Goal: Task Accomplishment & Management: Use online tool/utility

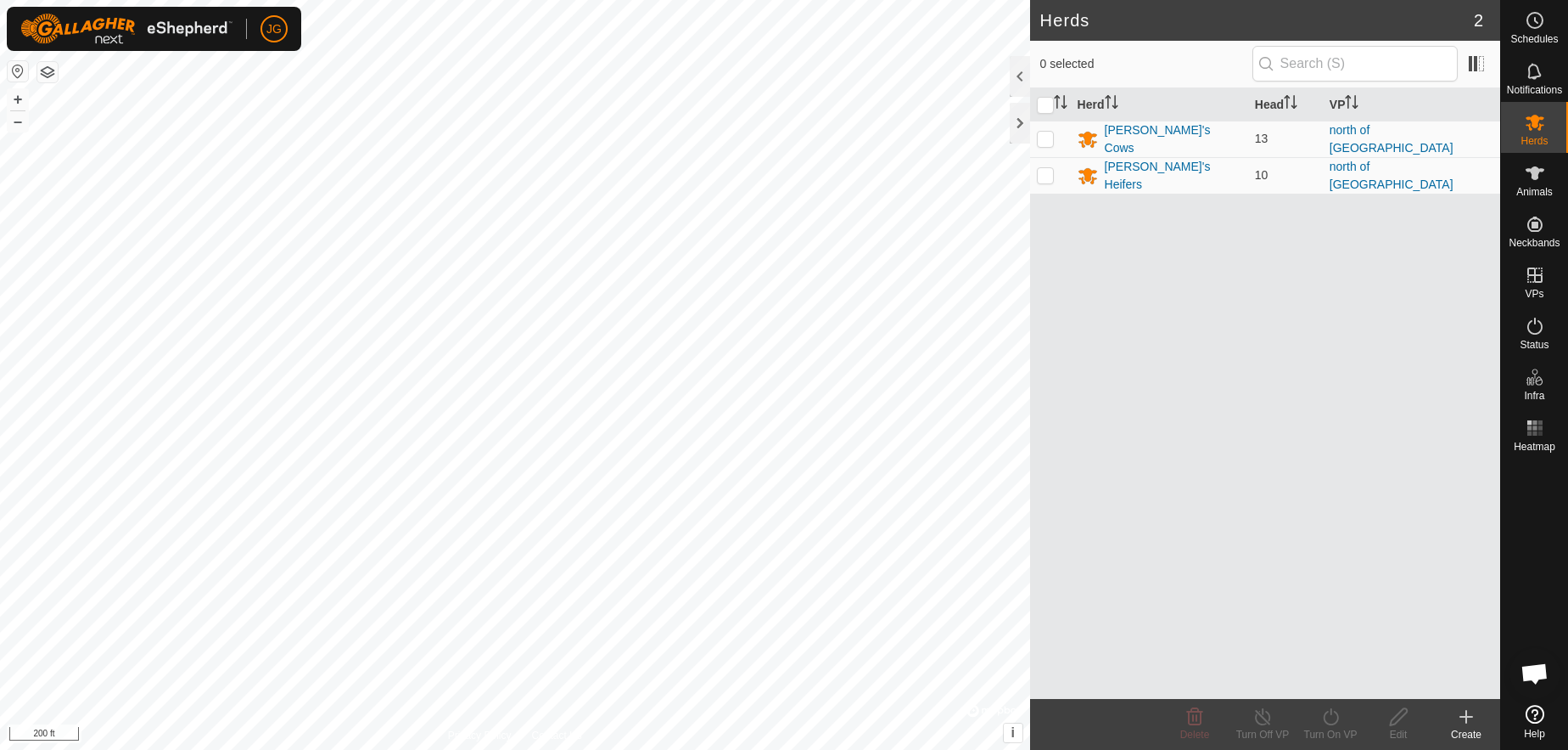
click at [1472, 720] on icon at bounding box center [1466, 716] width 20 height 20
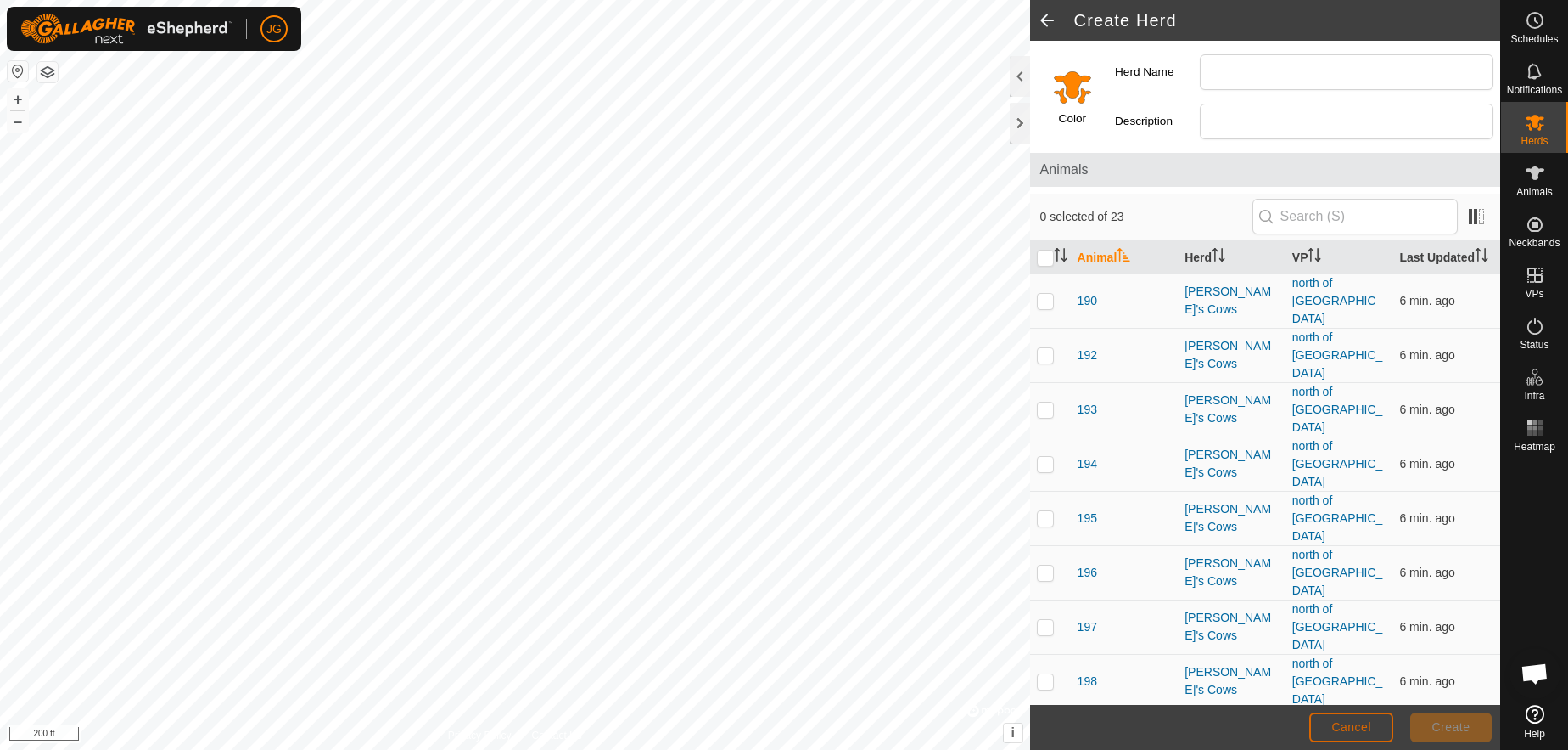
click at [1350, 729] on span "Cancel" at bounding box center [1352, 727] width 40 height 14
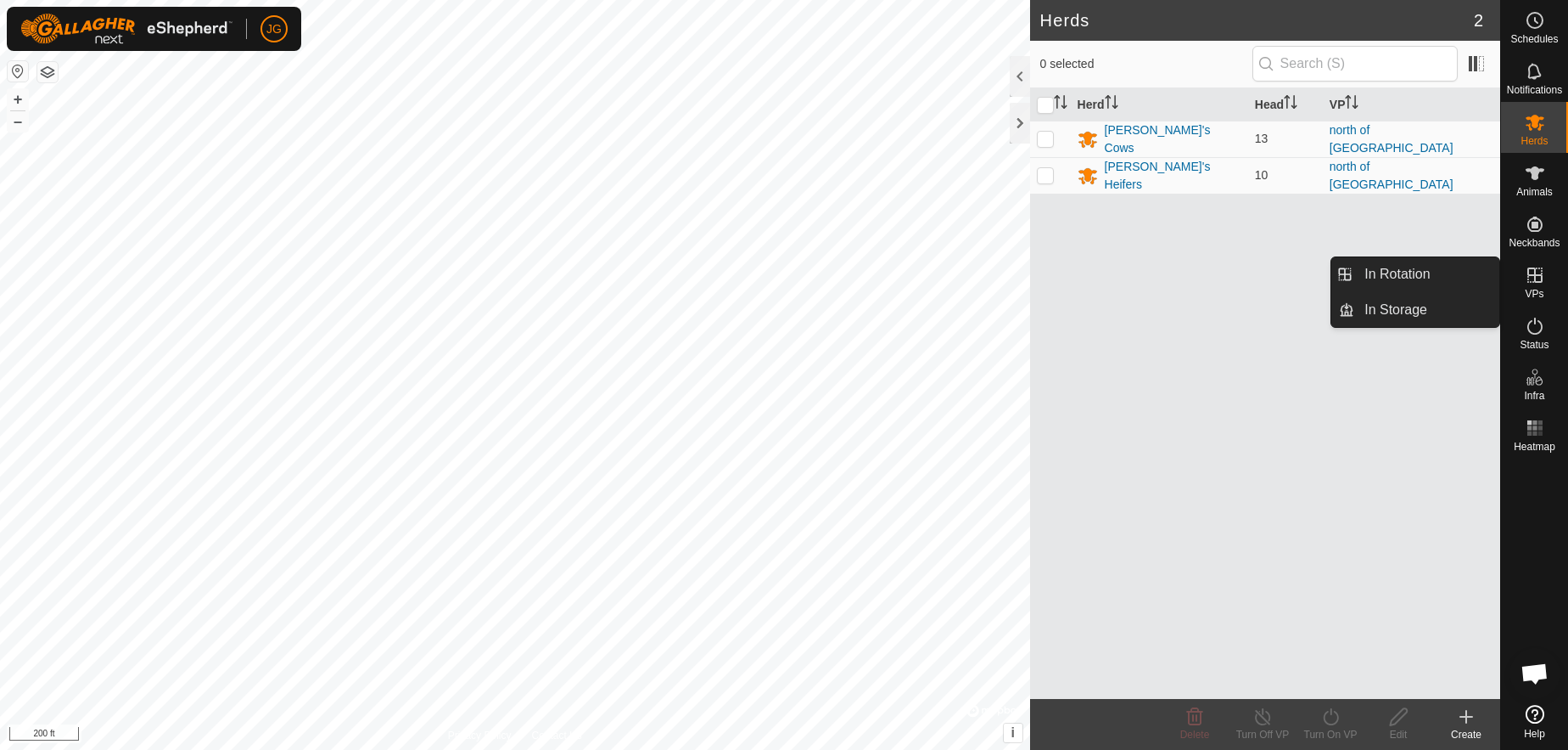
click at [1534, 282] on icon at bounding box center [1535, 274] width 15 height 15
click at [1536, 275] on icon at bounding box center [1535, 274] width 15 height 15
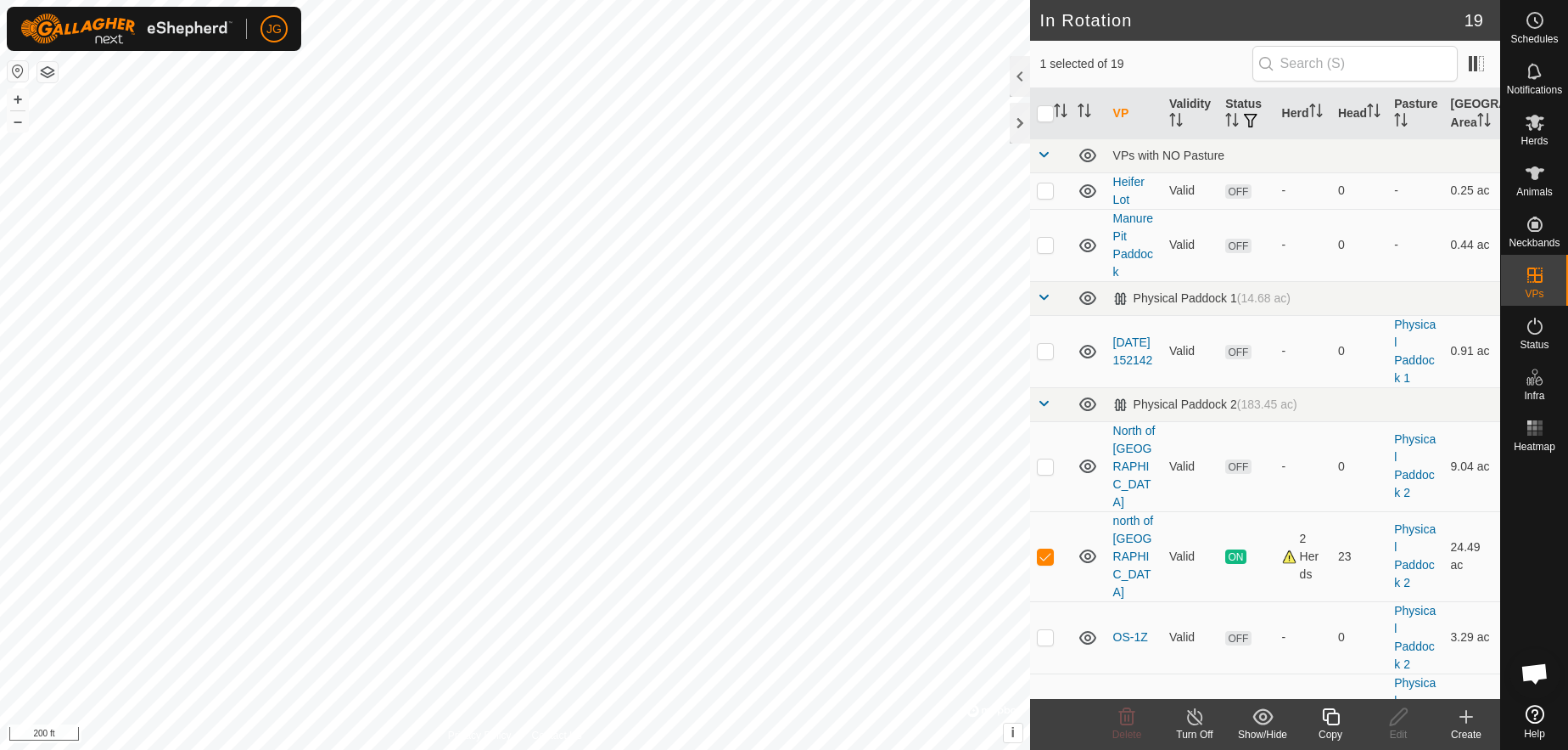
click at [1467, 725] on icon at bounding box center [1466, 716] width 20 height 20
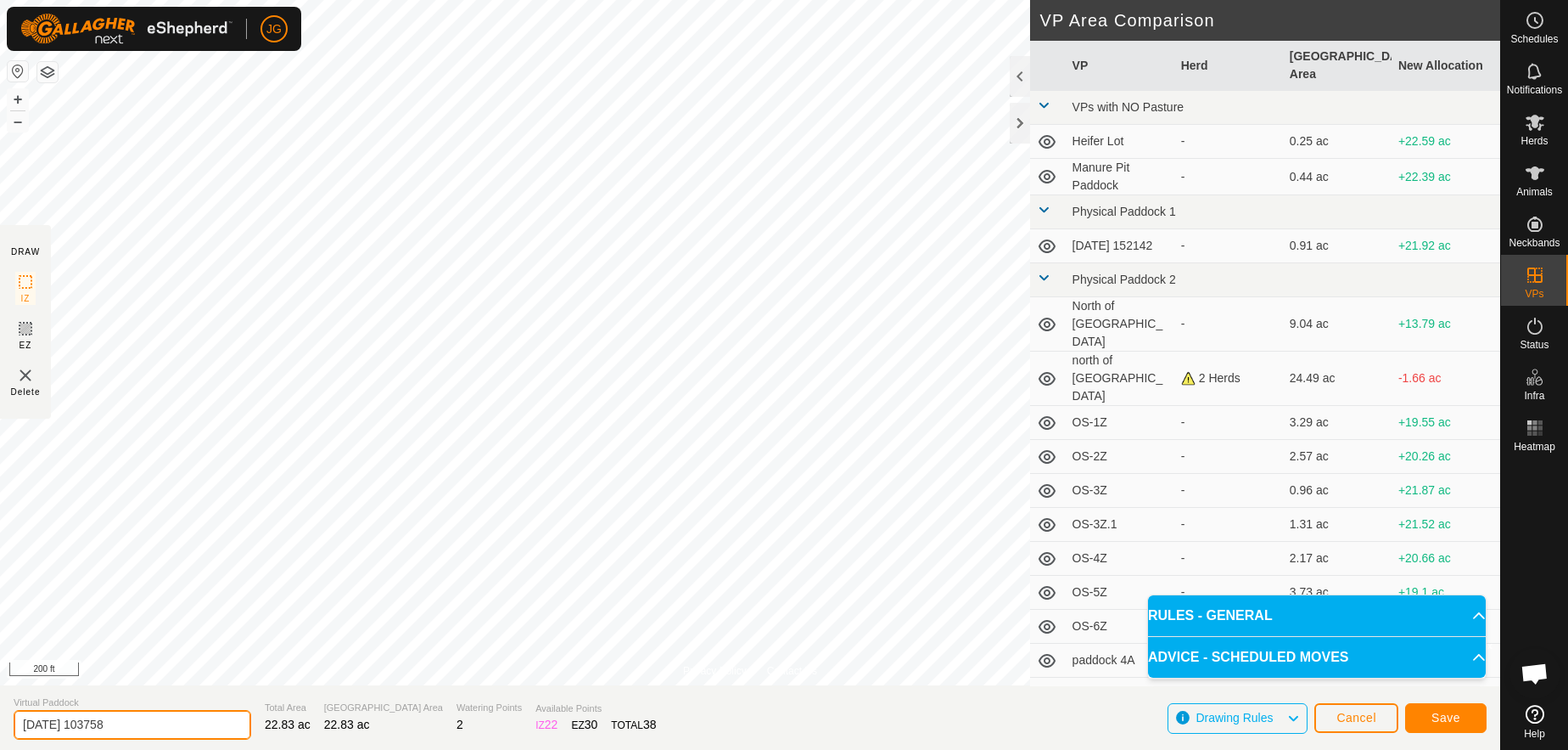
click at [135, 726] on input "[DATE] 103758" at bounding box center [132, 725] width 237 height 30
drag, startPoint x: 135, startPoint y: 726, endPoint x: -37, endPoint y: 731, distance: 172.1
click at [0, 731] on html "JG Schedules Notifications Herds Animals Neckbands VPs Status Infra Heatmap Hel…" at bounding box center [784, 375] width 1568 height 750
type input "wheat field"
click at [1438, 716] on span "Save" at bounding box center [1445, 718] width 29 height 14
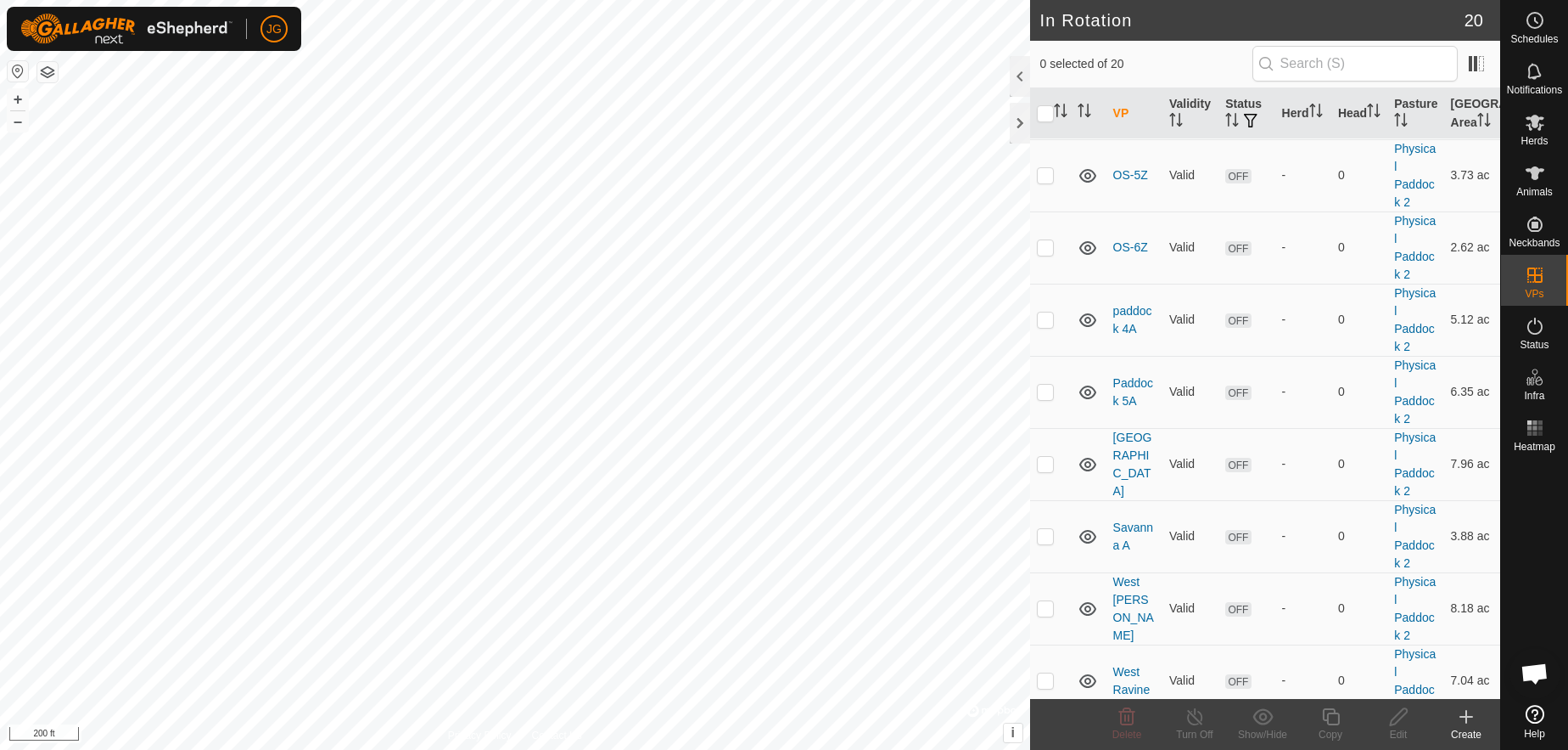
scroll to position [968, 0]
click at [1121, 591] on link "wheat field" at bounding box center [1129, 607] width 32 height 32
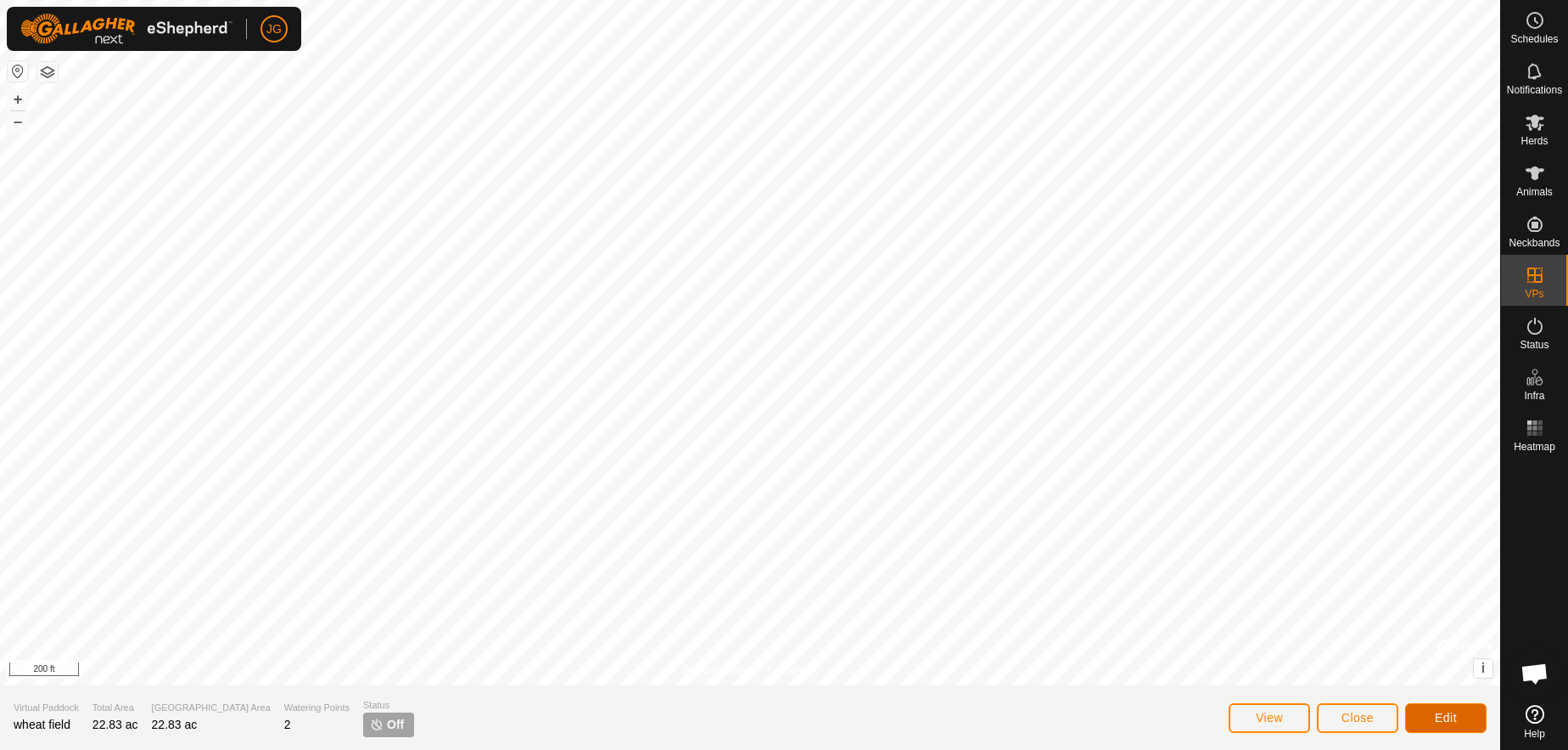
click at [1447, 722] on span "Edit" at bounding box center [1445, 718] width 22 height 14
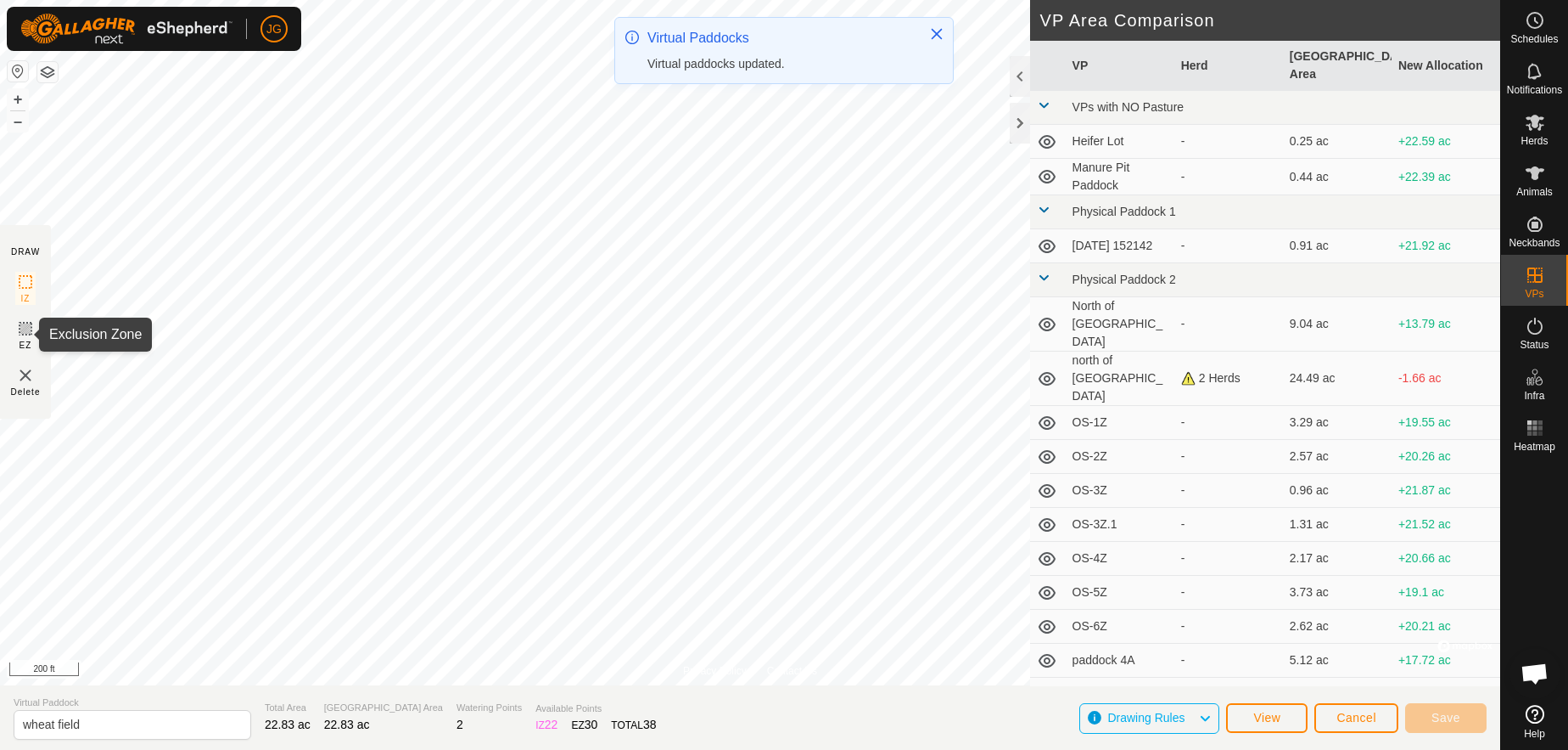
click at [20, 326] on rect at bounding box center [25, 329] width 14 height 14
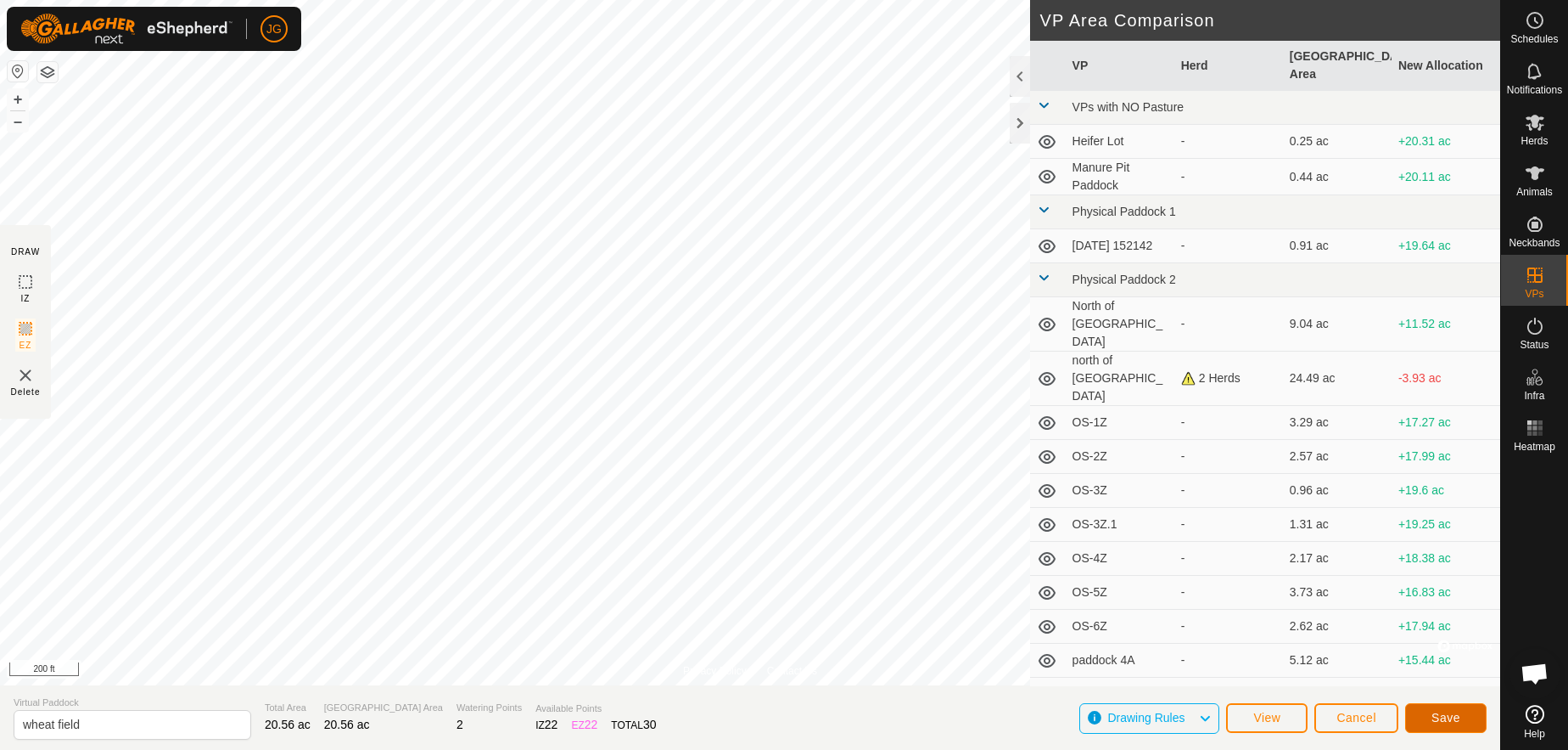
click at [1444, 712] on span "Save" at bounding box center [1445, 718] width 29 height 14
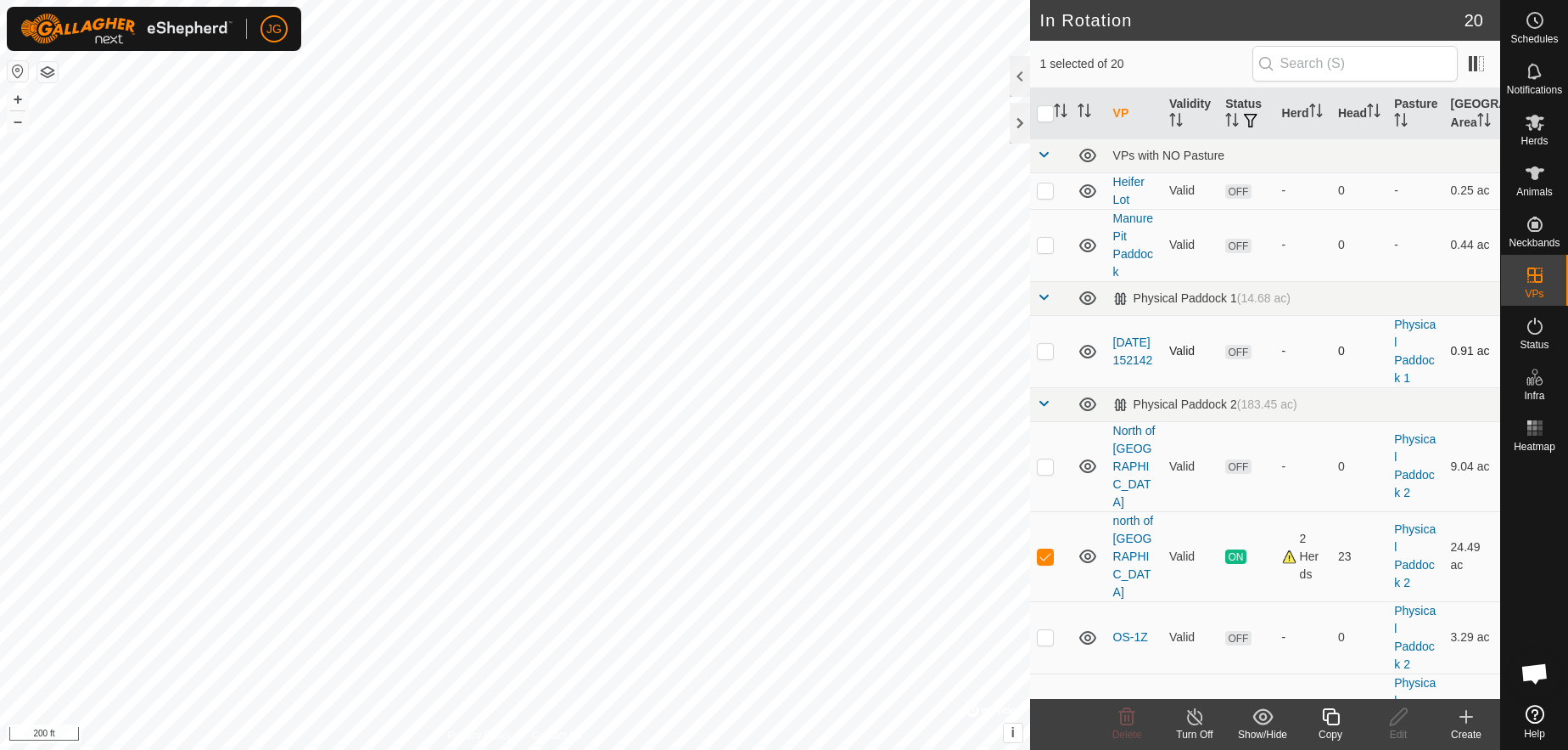
checkbox input "false"
checkbox input "true"
checkbox input "false"
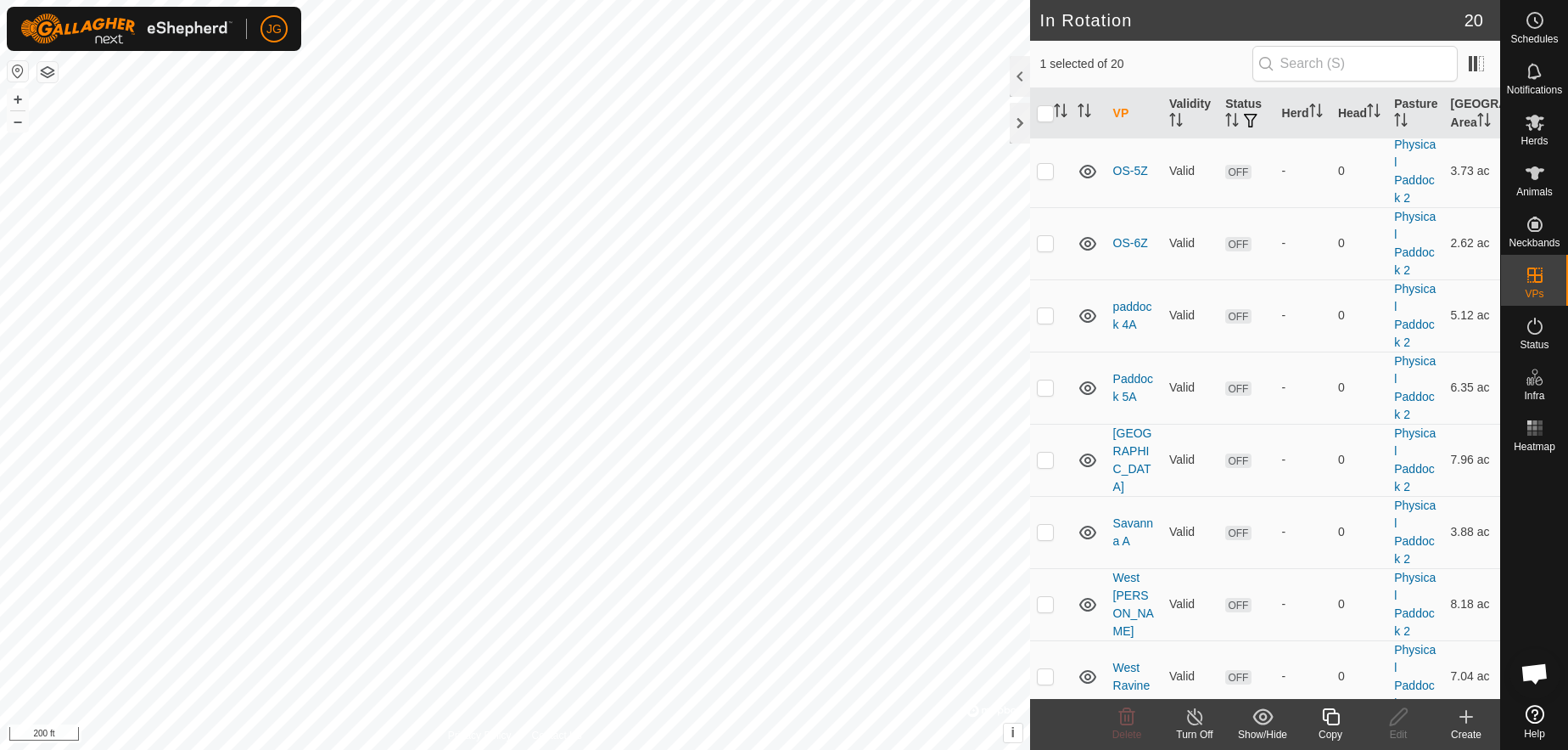
scroll to position [968, 0]
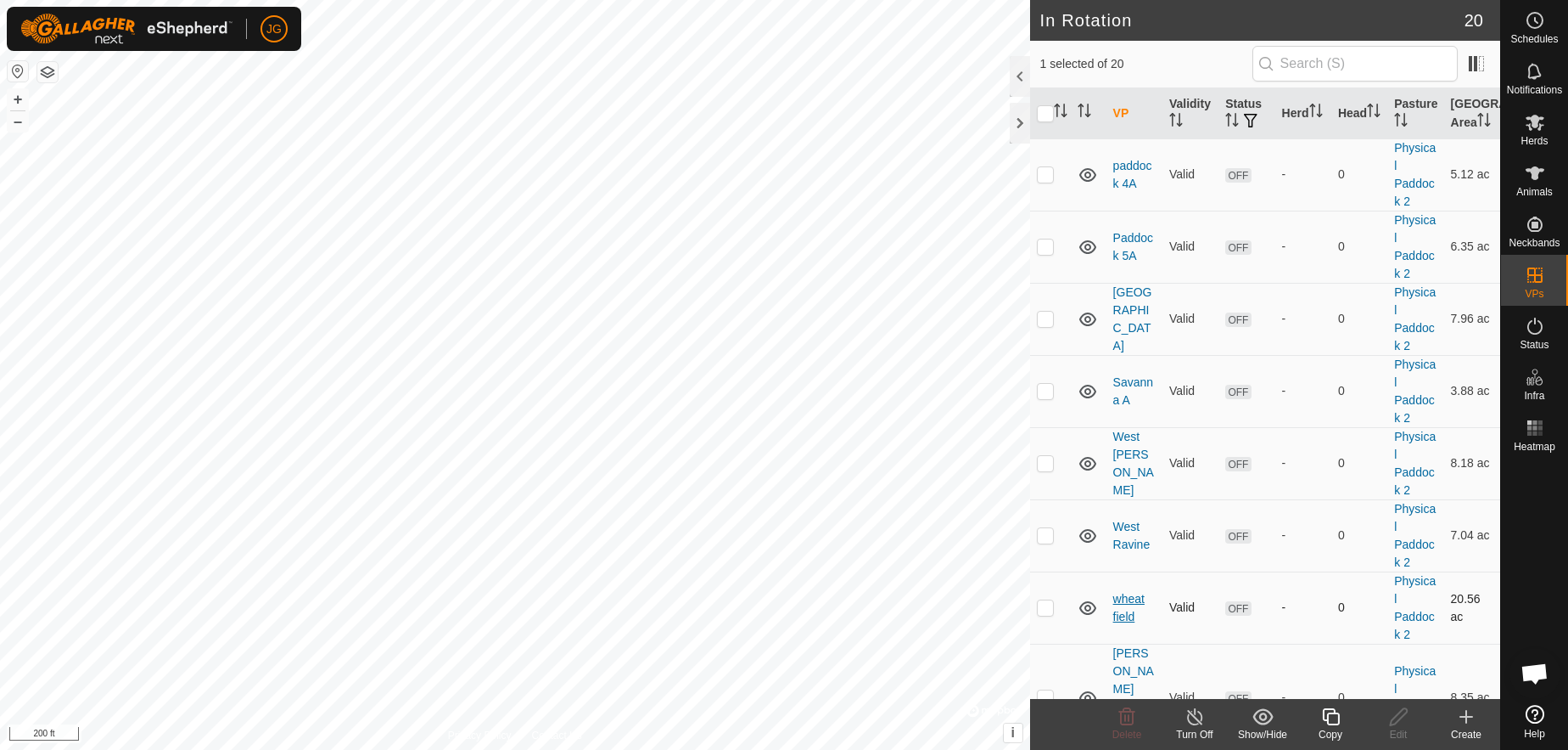
click at [1122, 591] on link "wheat field" at bounding box center [1129, 607] width 32 height 32
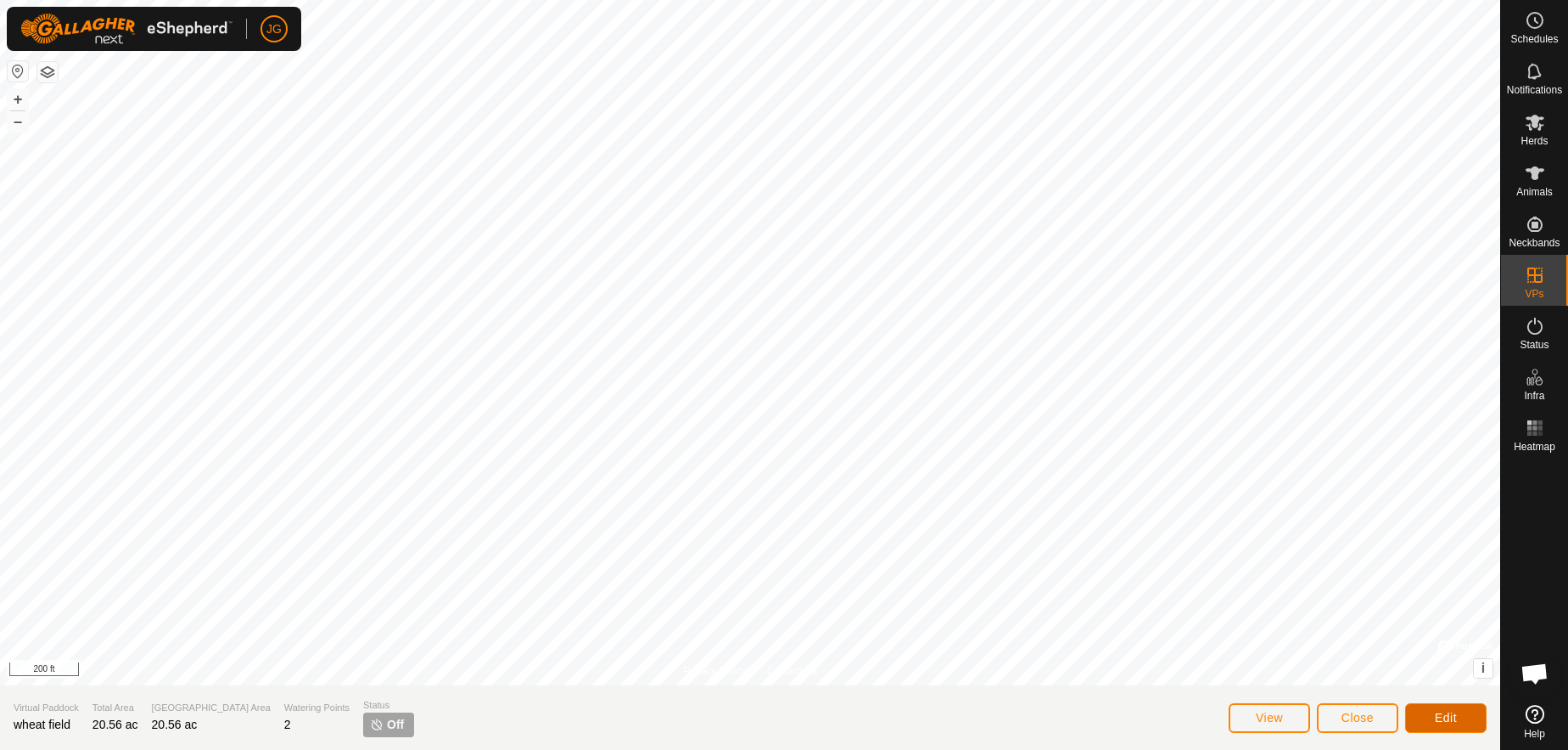
click at [1456, 718] on span "Edit" at bounding box center [1445, 718] width 22 height 14
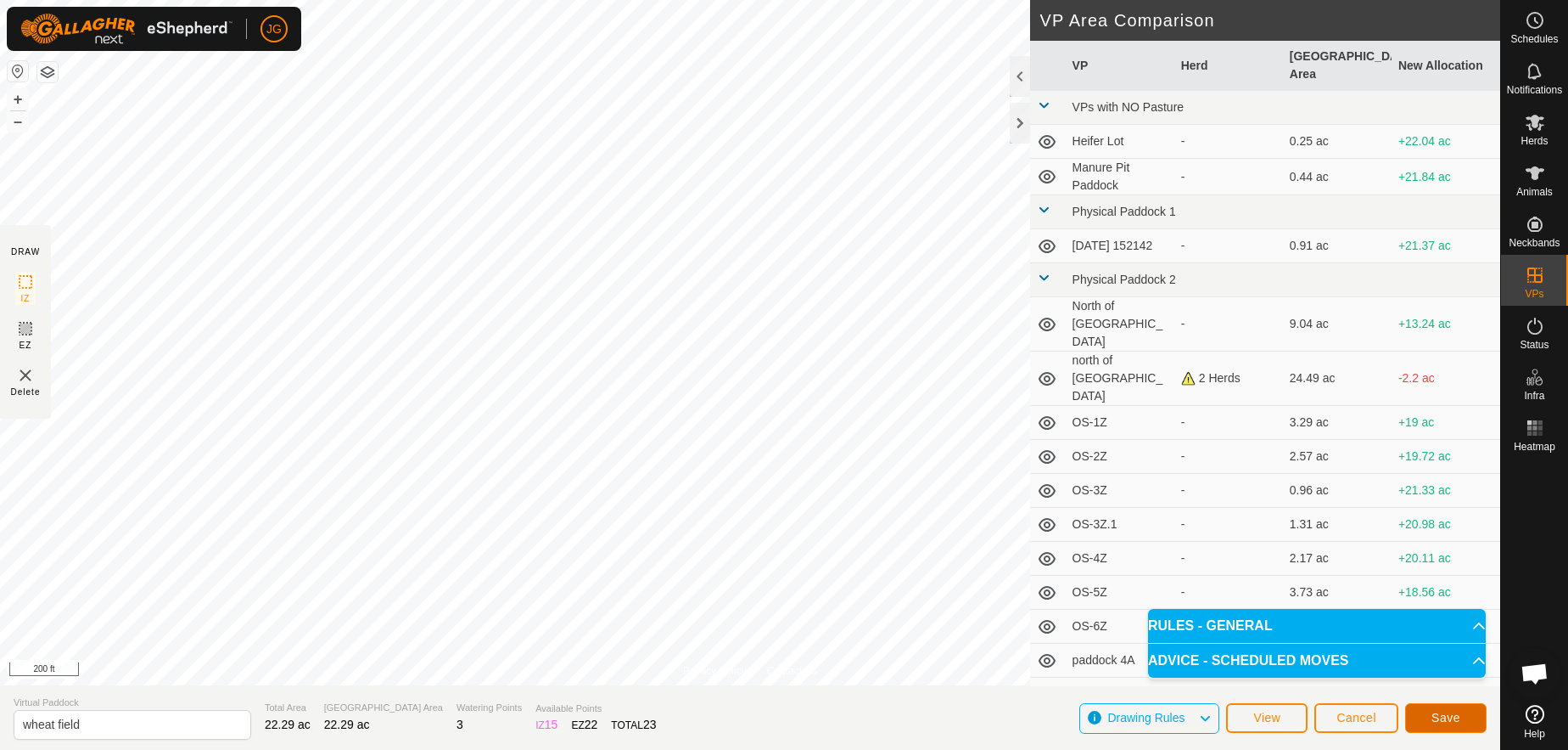
click at [1473, 722] on button "Save" at bounding box center [1445, 718] width 81 height 30
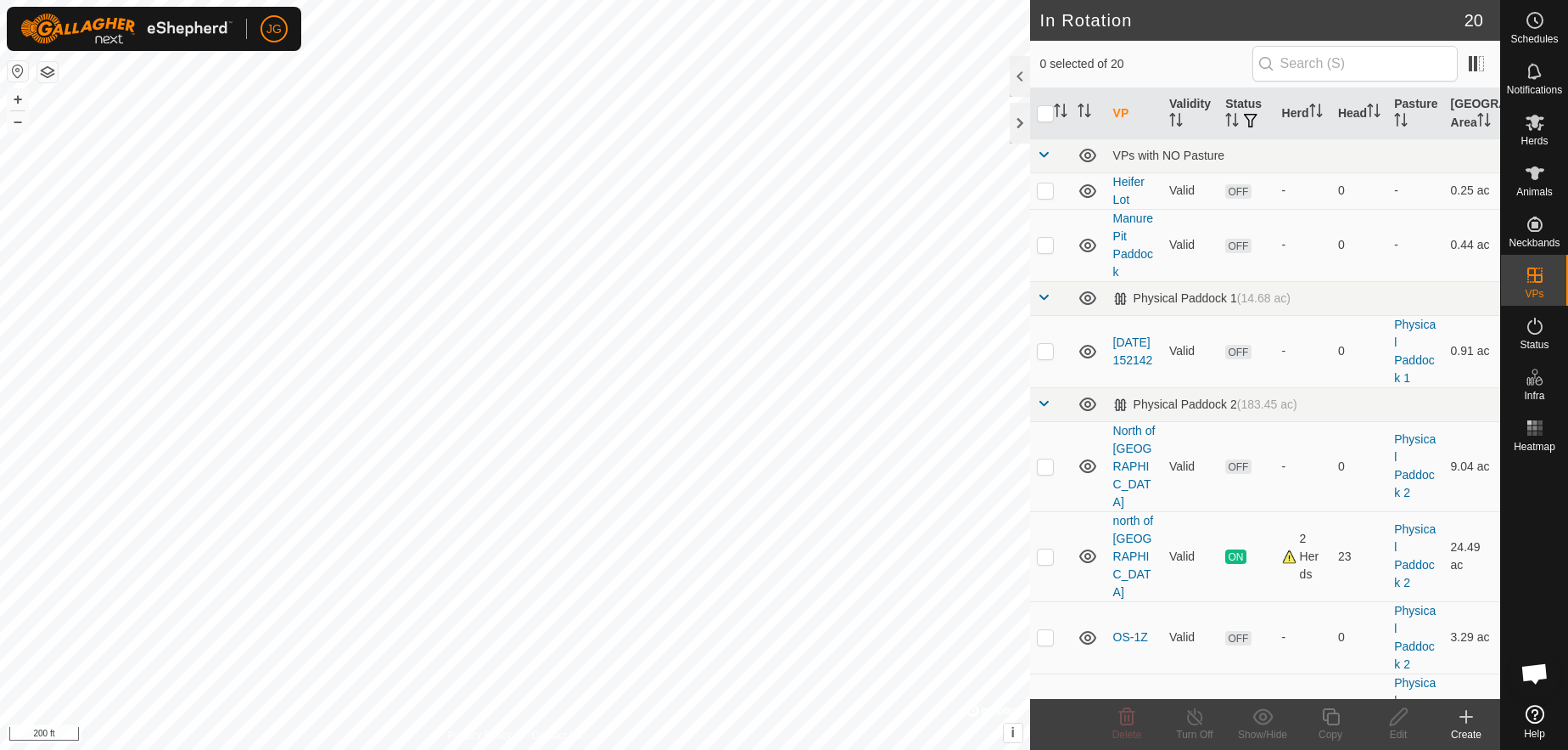
click at [1509, 538] on div at bounding box center [1535, 577] width 67 height 239
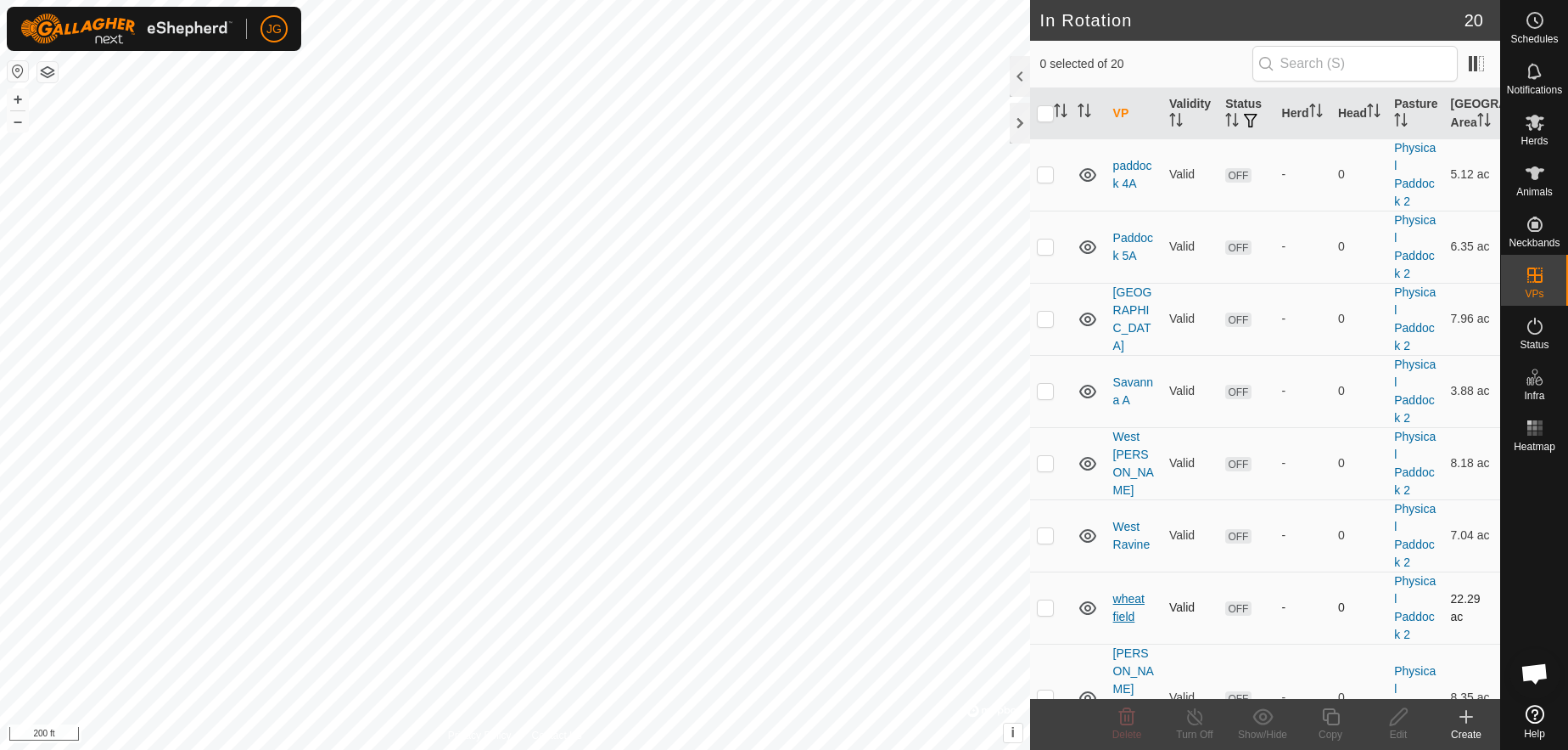
click at [1121, 591] on link "wheat field" at bounding box center [1129, 607] width 32 height 32
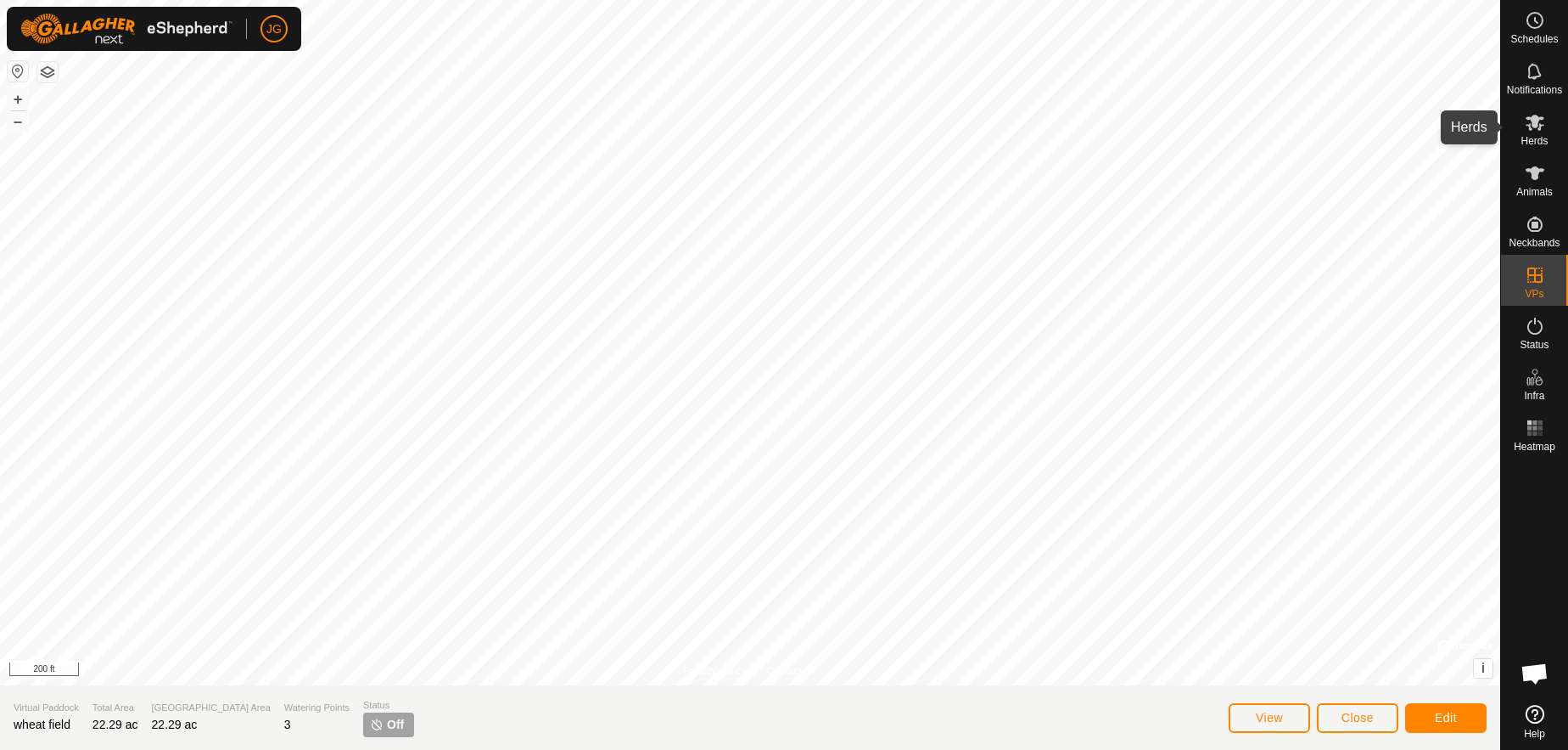
click at [1530, 117] on icon at bounding box center [1535, 123] width 18 height 16
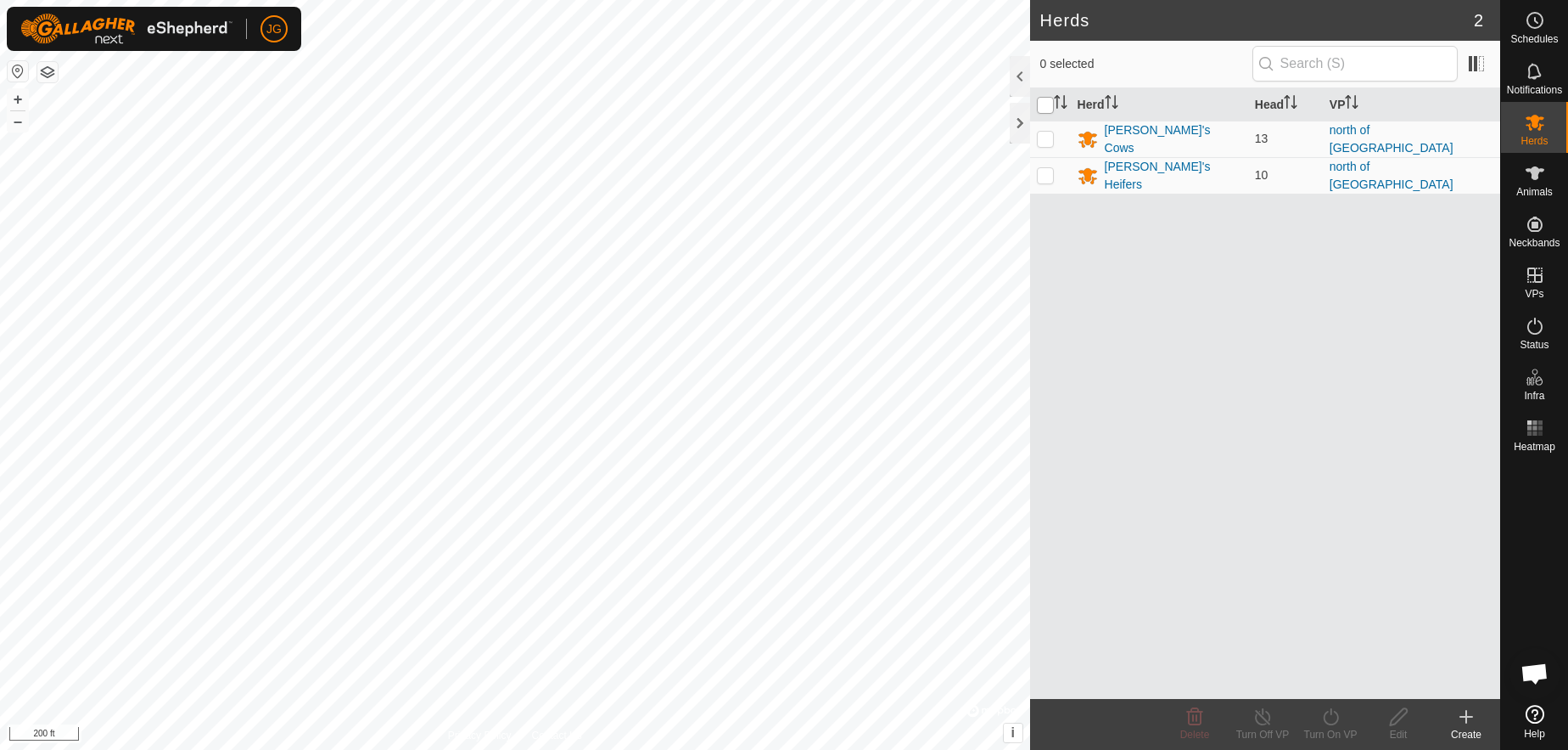
click at [1046, 107] on input "checkbox" at bounding box center [1045, 104] width 17 height 17
checkbox input "true"
click at [1329, 717] on icon at bounding box center [1331, 716] width 21 height 20
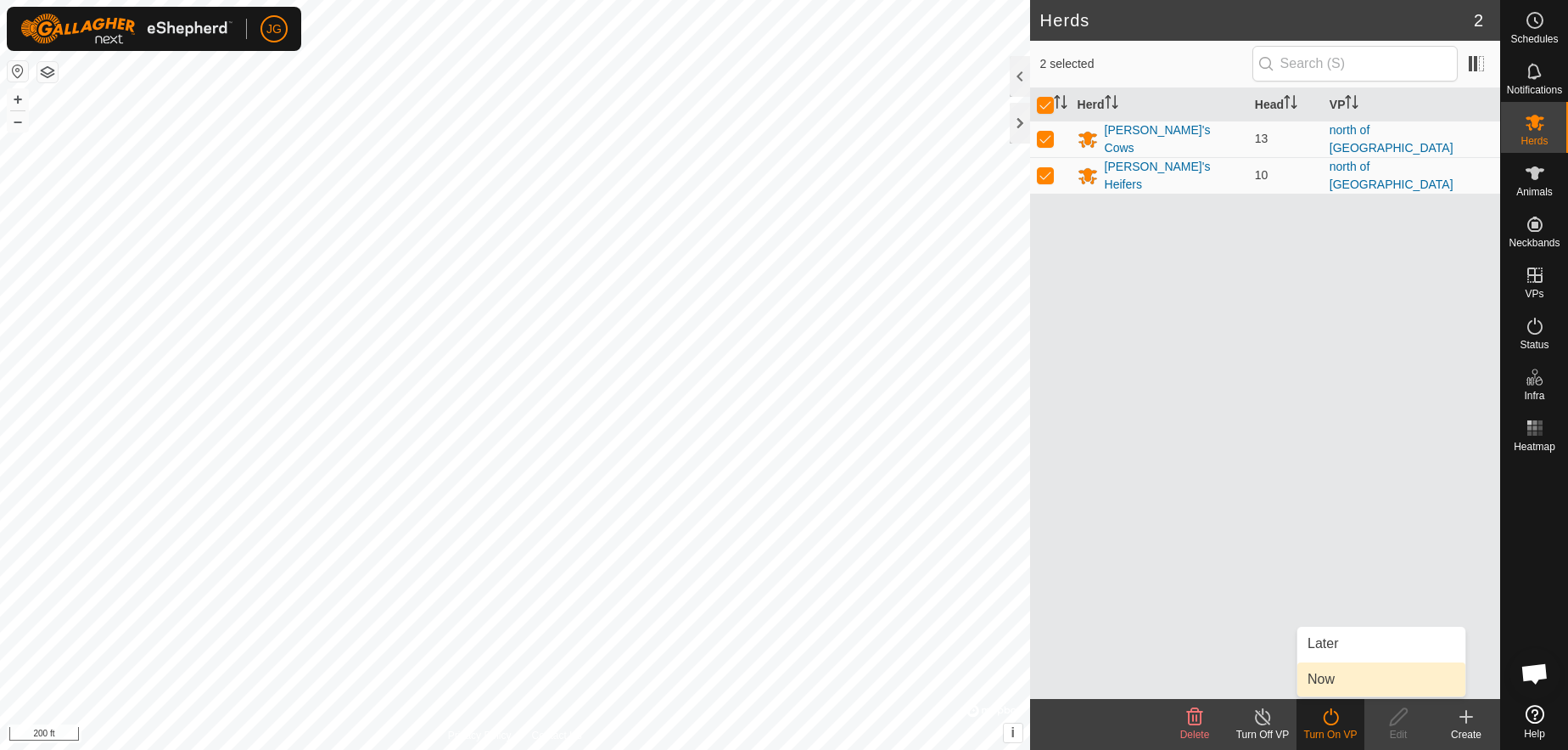
click at [1323, 676] on link "Now" at bounding box center [1381, 679] width 168 height 34
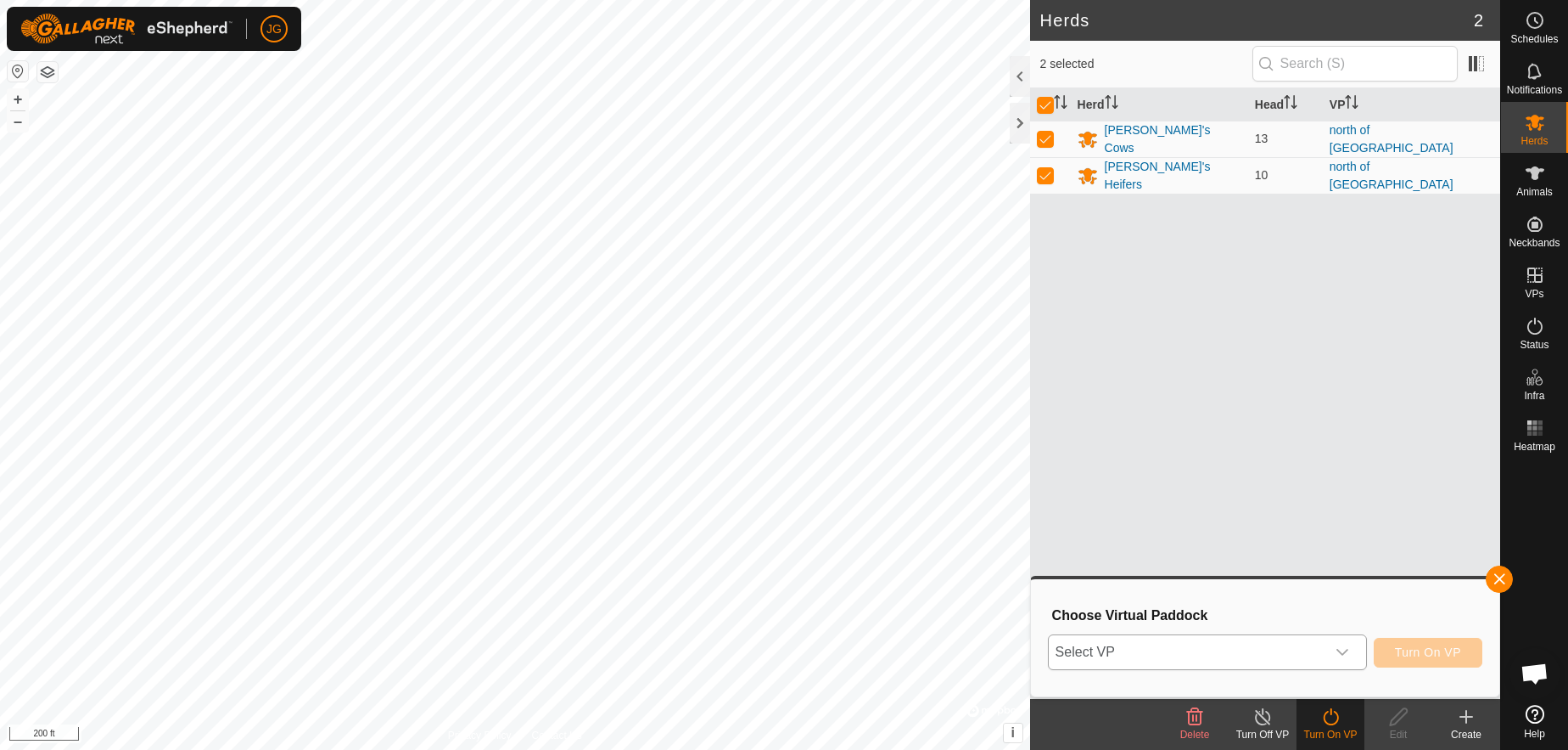
click at [1350, 658] on div "dropdown trigger" at bounding box center [1342, 652] width 34 height 34
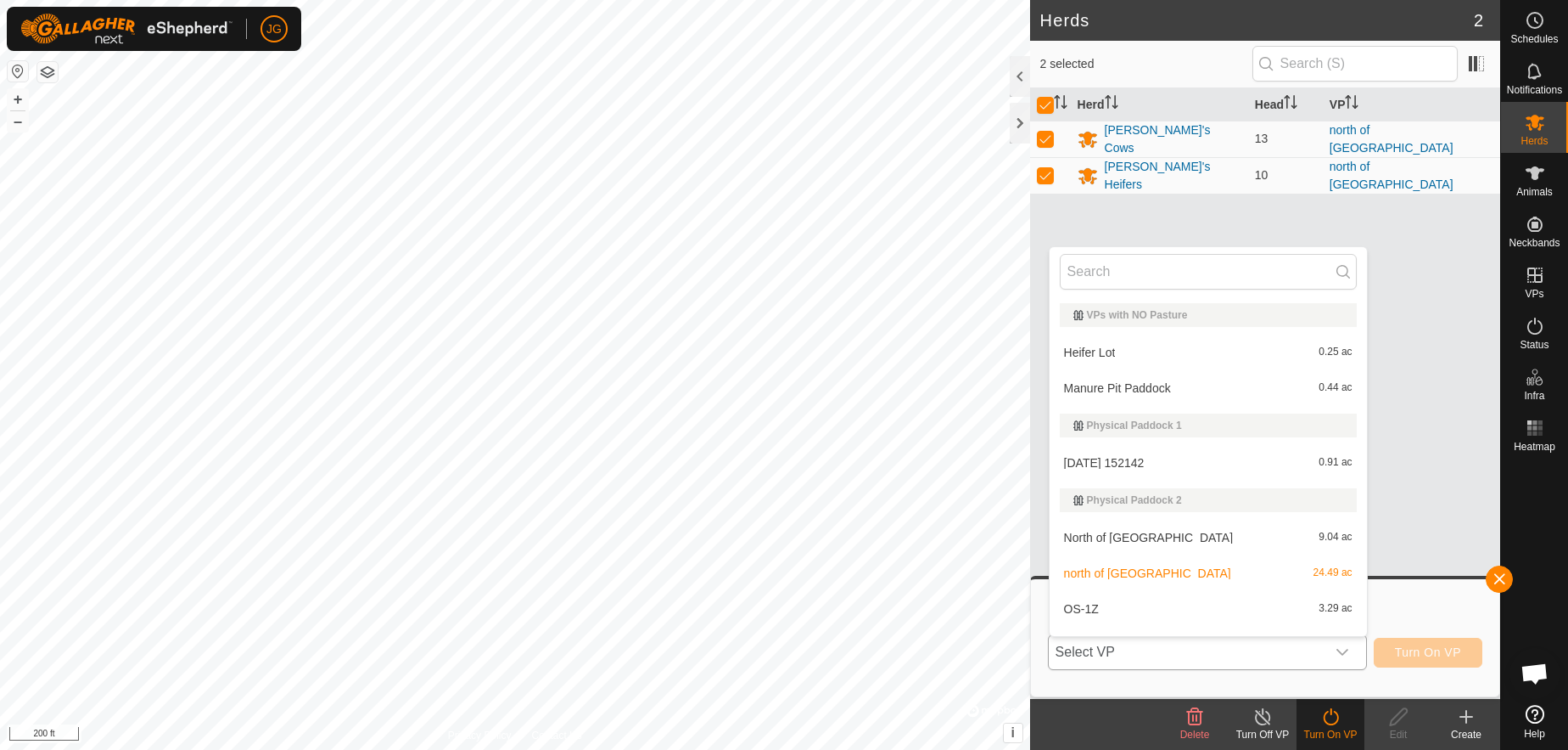
scroll to position [489, 0]
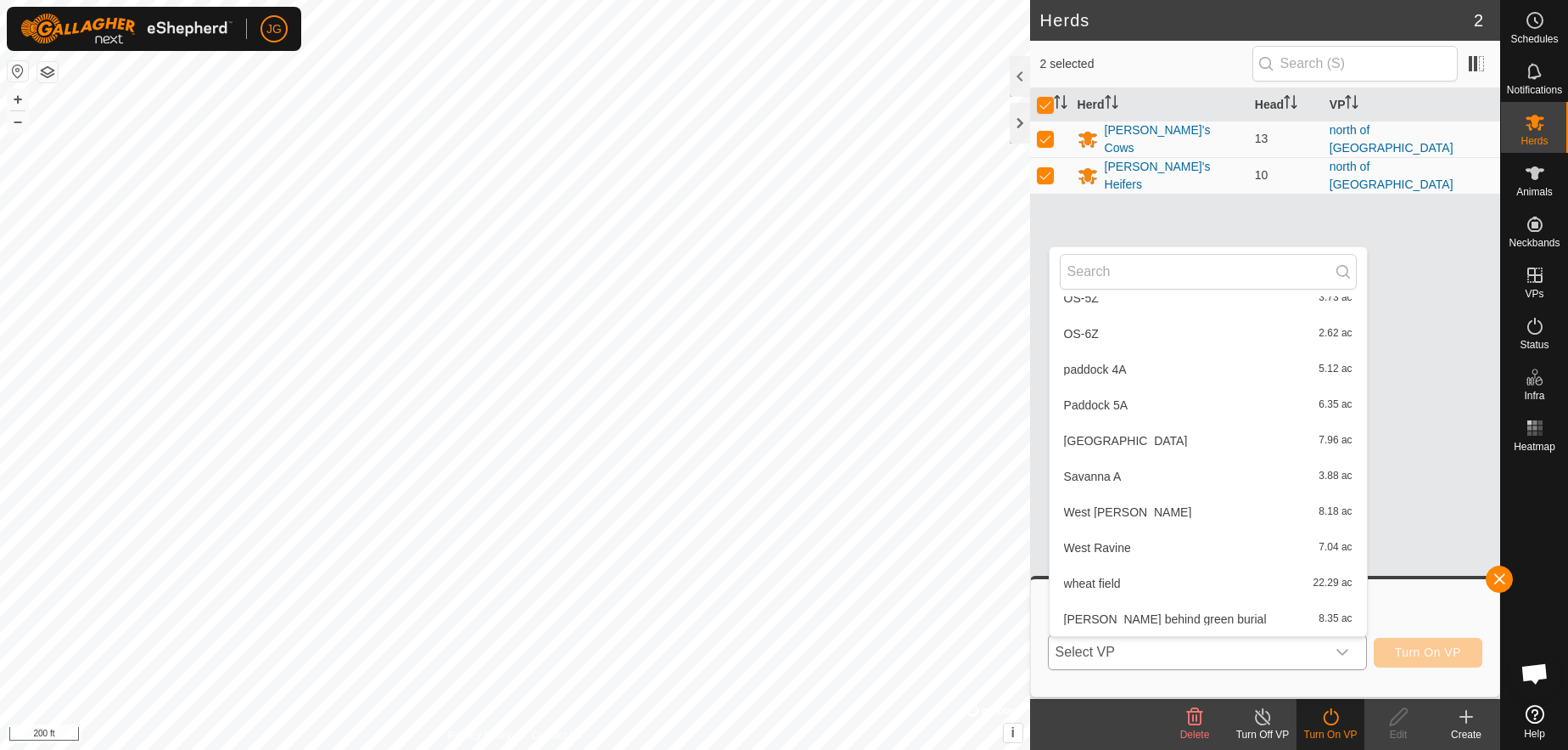
click at [1125, 583] on li "wheat field 22.29 ac" at bounding box center [1209, 583] width 317 height 34
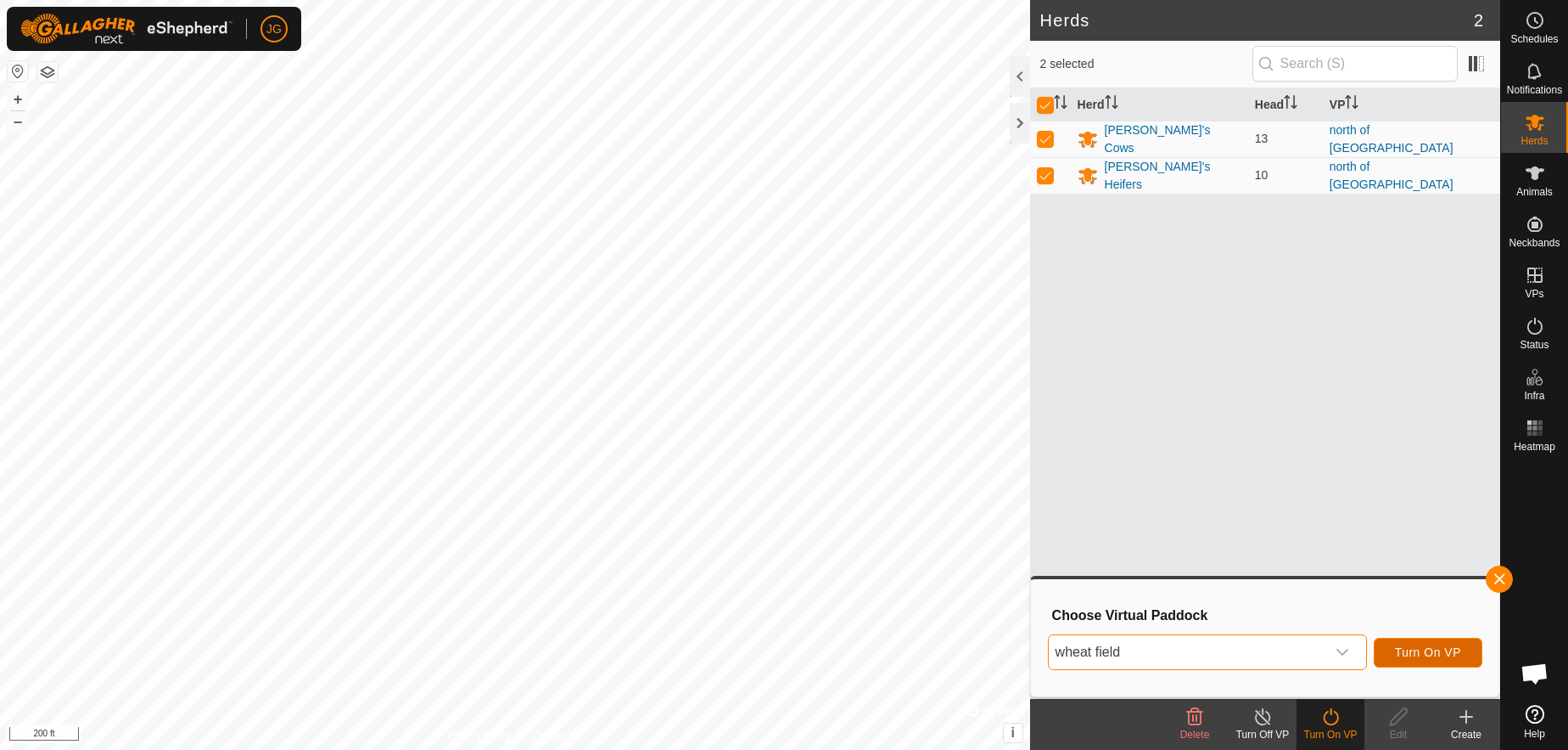
click at [1424, 647] on span "Turn On VP" at bounding box center [1429, 652] width 67 height 14
